Goal: Task Accomplishment & Management: Manage account settings

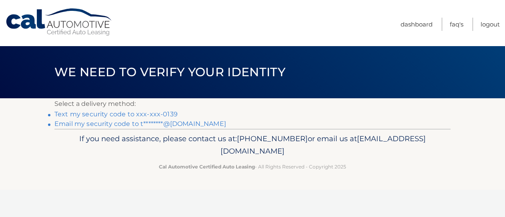
click at [163, 111] on link "Text my security code to xxx-xxx-0139" at bounding box center [115, 114] width 123 height 8
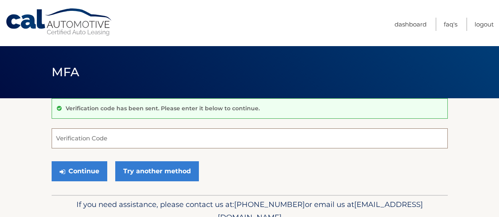
click at [162, 137] on input "Verification Code" at bounding box center [250, 138] width 397 height 20
type input "384920"
click at [52, 161] on button "Continue" at bounding box center [80, 171] width 56 height 20
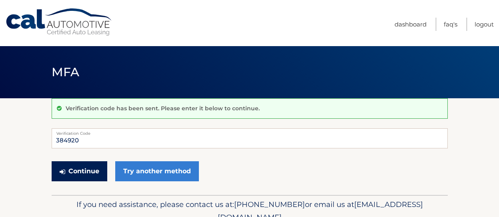
click at [87, 167] on button "Continue" at bounding box center [80, 171] width 56 height 20
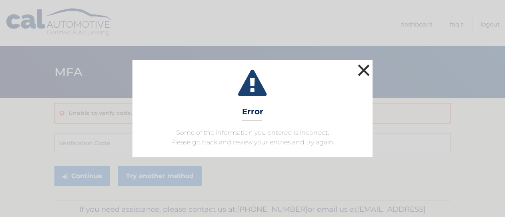
click at [357, 70] on button "×" at bounding box center [364, 70] width 16 height 16
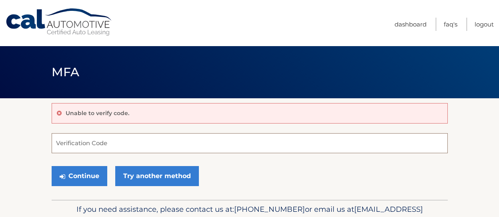
click at [90, 149] on input "Verification Code" at bounding box center [250, 143] width 397 height 20
type input "384920"
click at [52, 166] on button "Continue" at bounding box center [80, 176] width 56 height 20
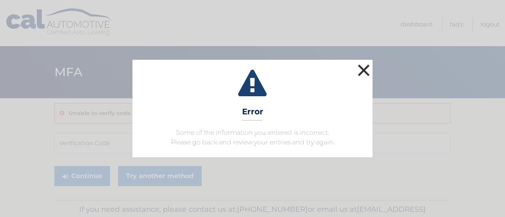
click at [365, 70] on button "×" at bounding box center [364, 70] width 16 height 16
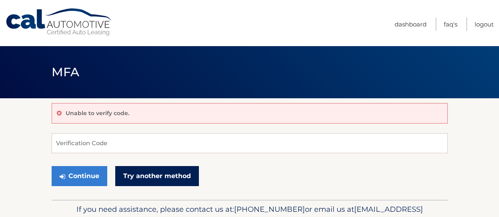
click at [158, 177] on link "Try another method" at bounding box center [157, 176] width 84 height 20
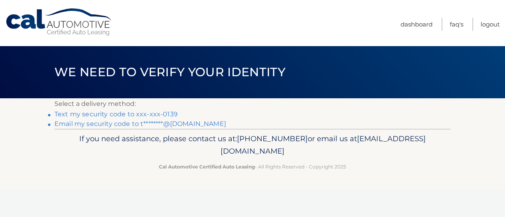
click at [149, 115] on link "Text my security code to xxx-xxx-0139" at bounding box center [115, 114] width 123 height 8
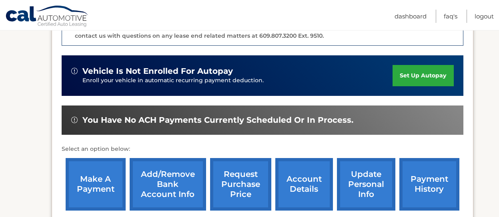
scroll to position [240, 0]
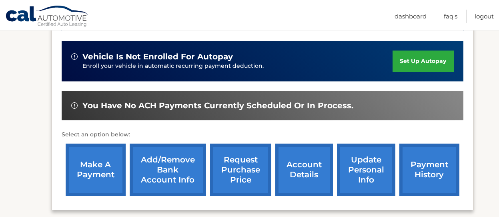
click at [311, 171] on link "account details" at bounding box center [305, 169] width 58 height 52
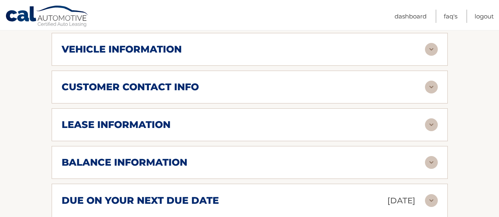
scroll to position [401, 0]
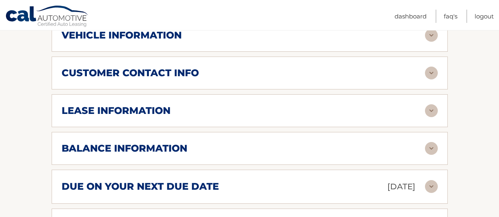
click at [434, 110] on img at bounding box center [431, 110] width 13 height 13
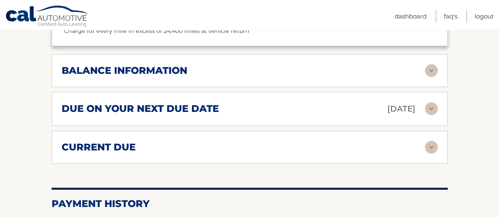
scroll to position [641, 0]
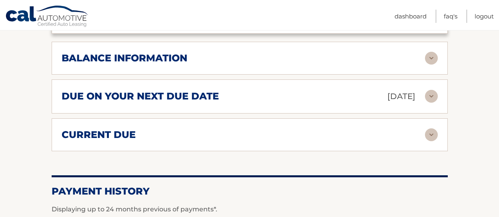
click at [428, 58] on img at bounding box center [431, 58] width 13 height 13
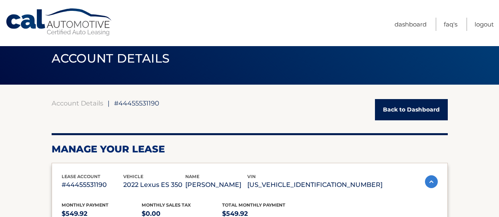
scroll to position [0, 0]
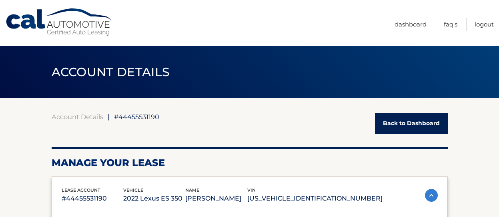
click at [322, 28] on nav "Menu Dashboard FAQ's Logout" at bounding box center [307, 23] width 374 height 46
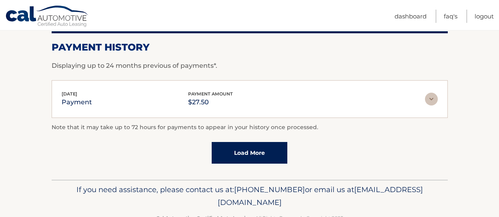
scroll to position [905, 0]
